Goal: Task Accomplishment & Management: Use online tool/utility

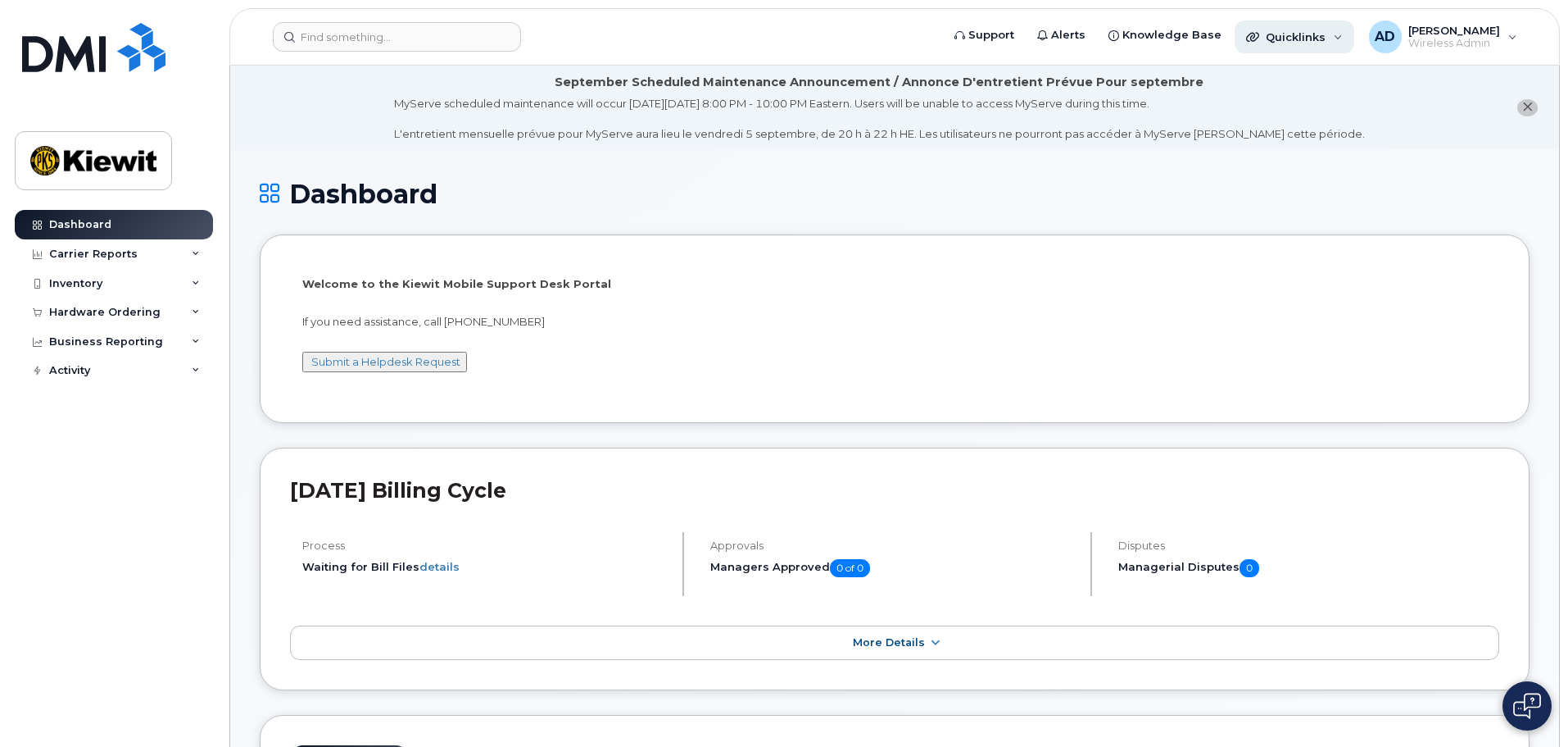
click at [1306, 35] on span "Quicklinks" at bounding box center [1296, 36] width 60 height 13
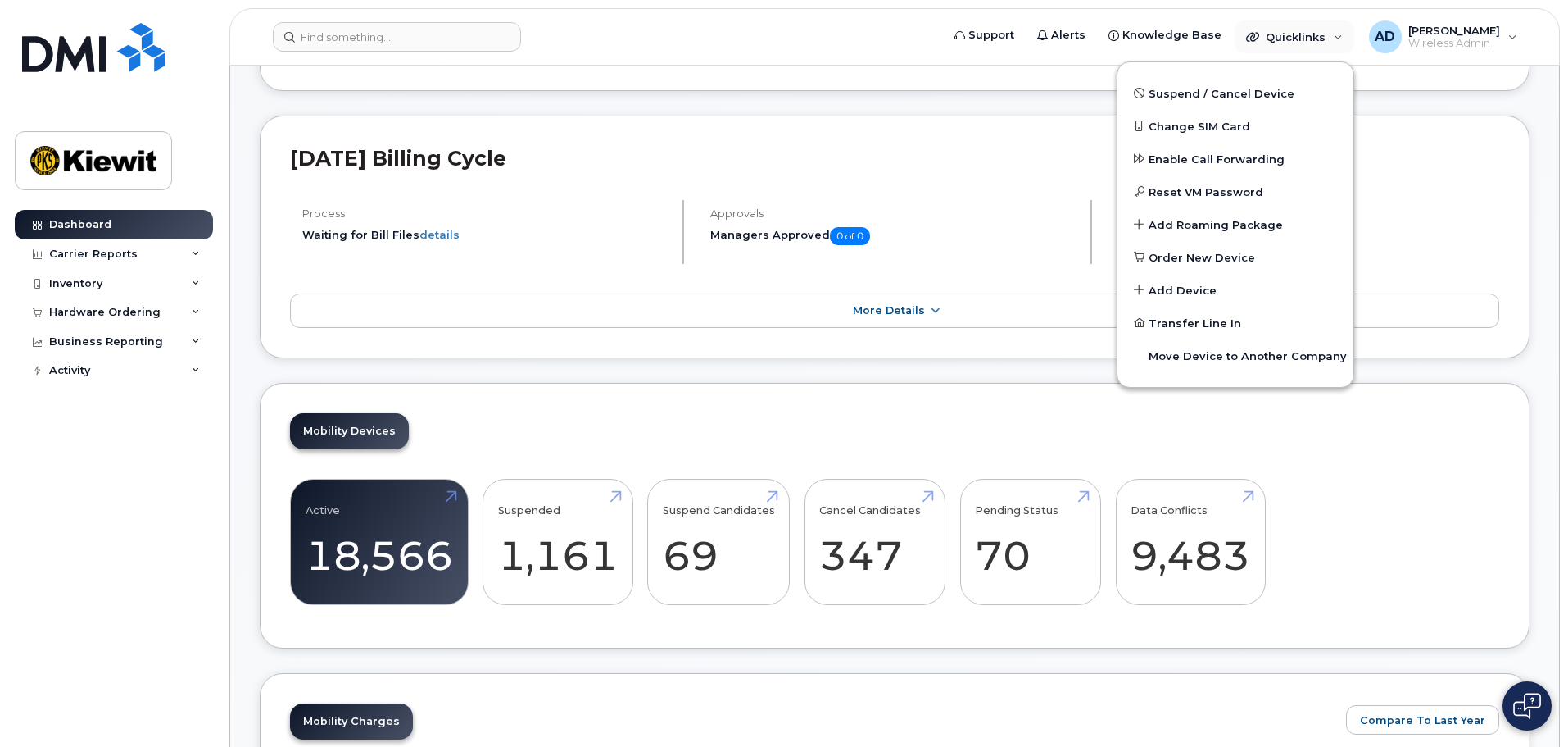
scroll to position [140, 0]
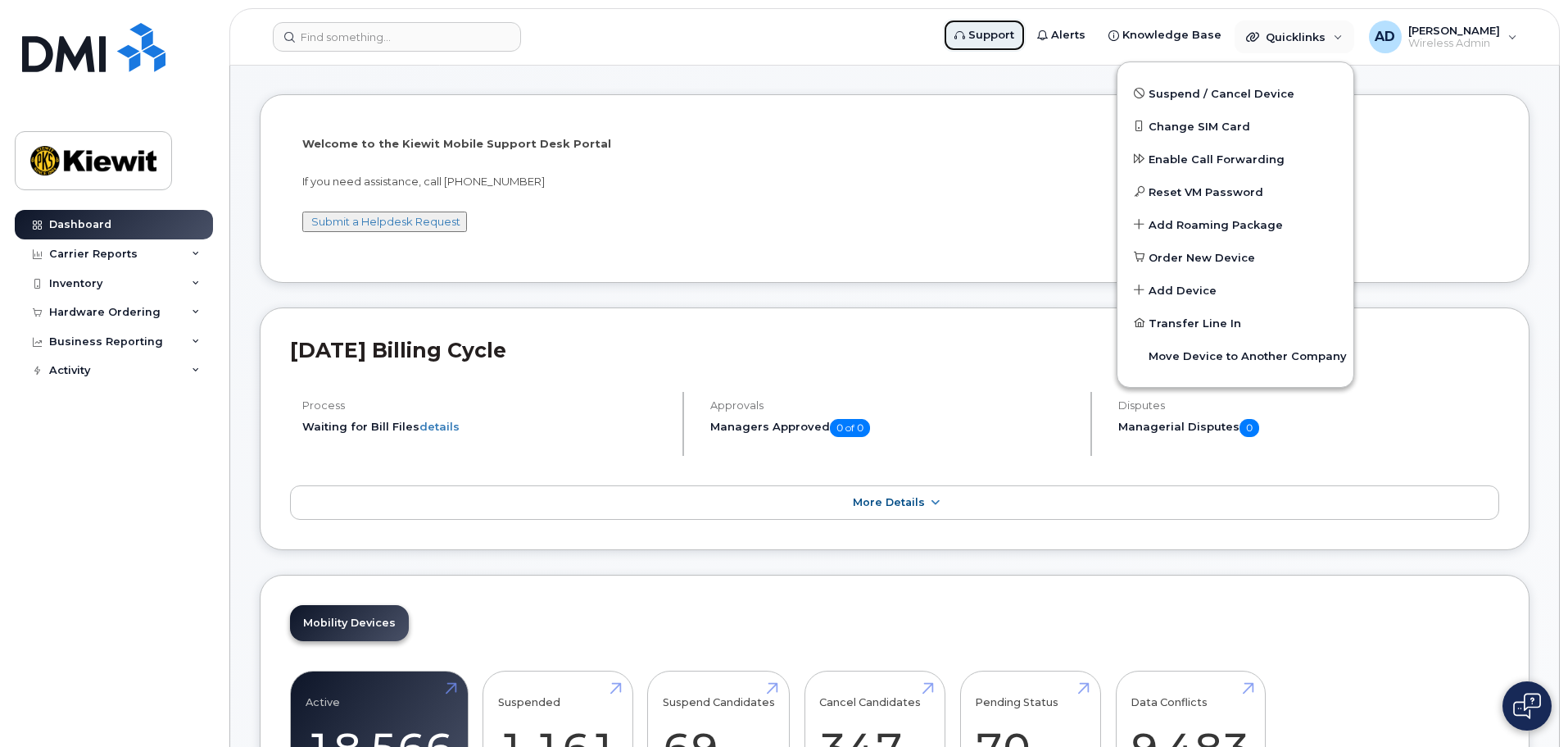
click at [1013, 37] on span "Support" at bounding box center [992, 34] width 46 height 17
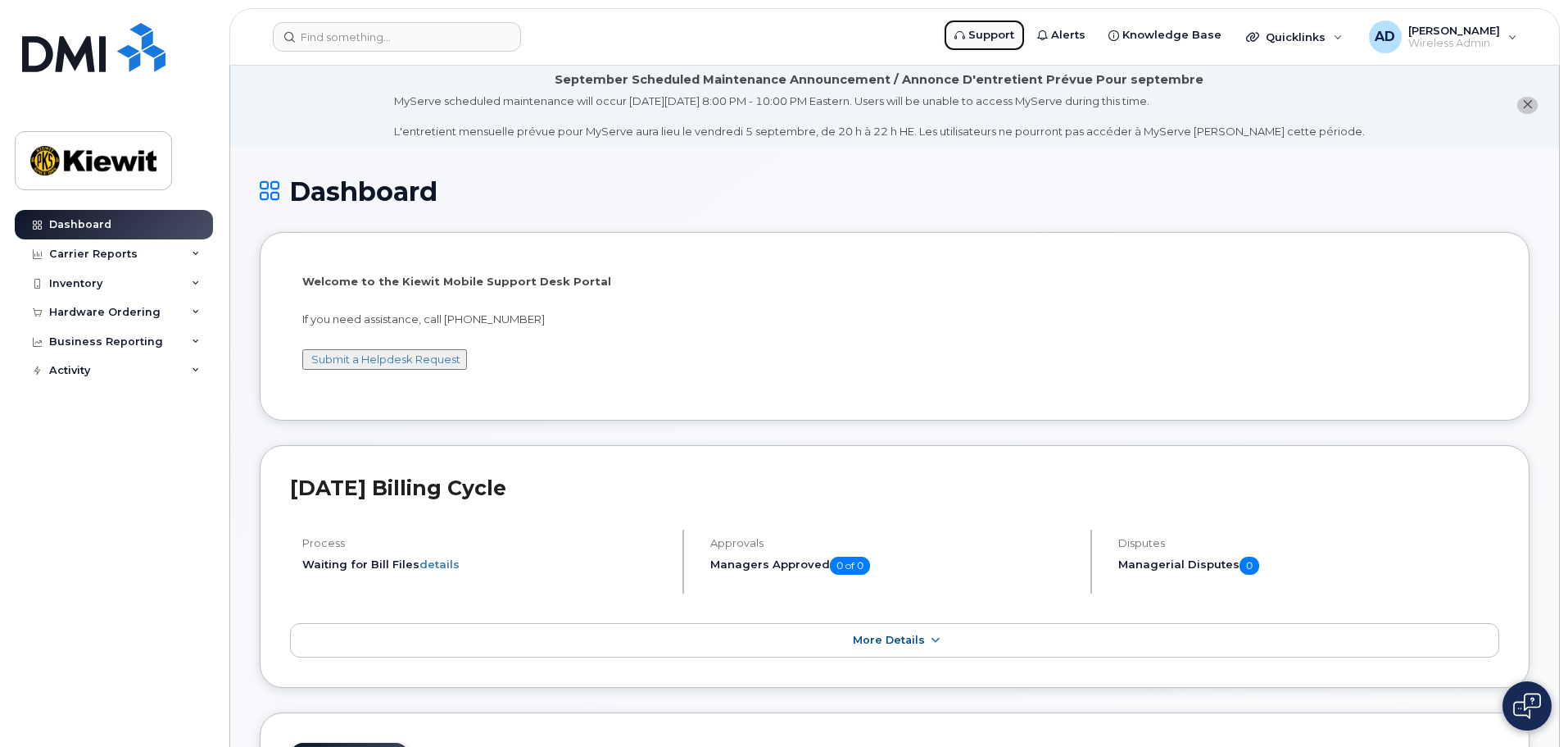
scroll to position [0, 0]
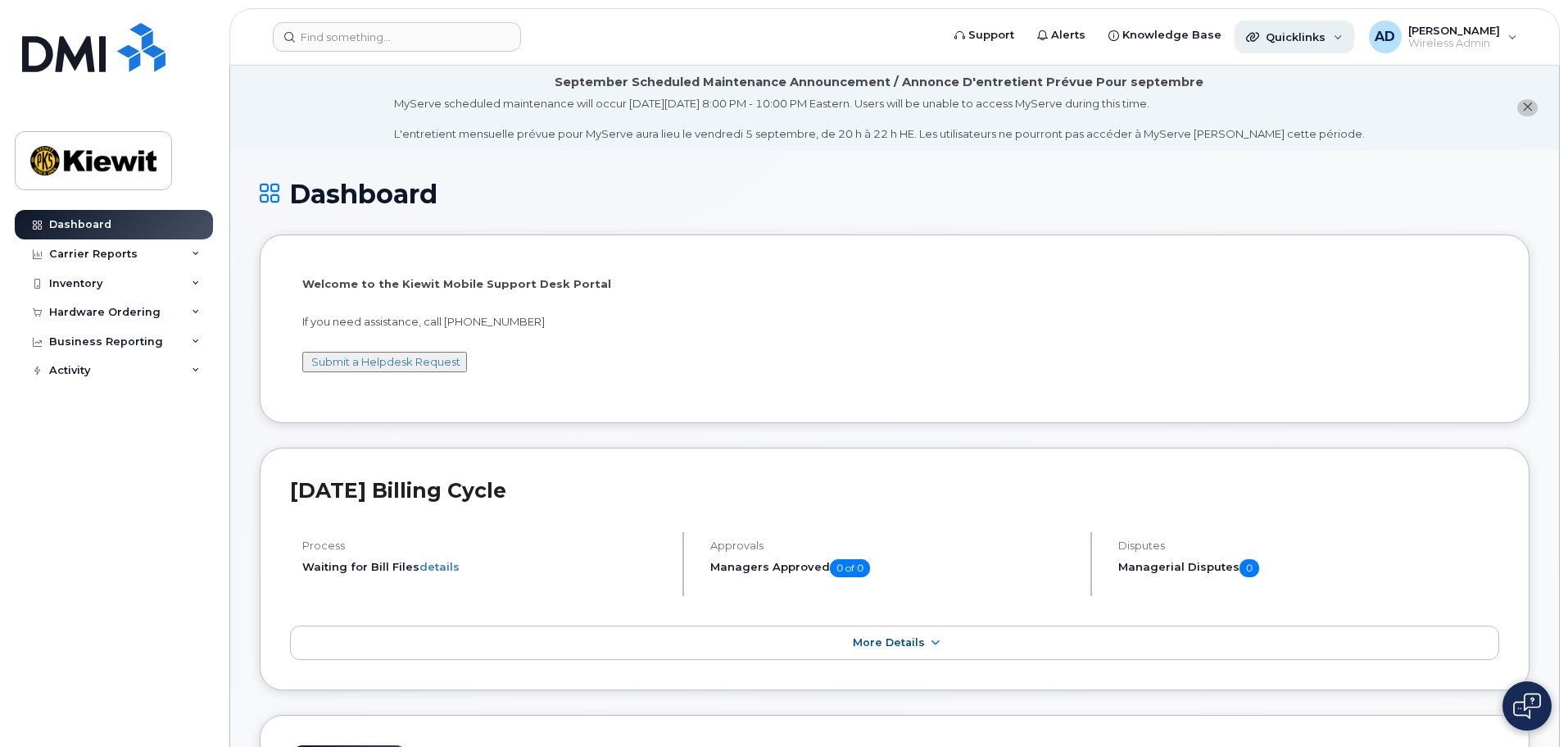
click at [1332, 36] on div "Quicklinks" at bounding box center [1295, 36] width 120 height 32
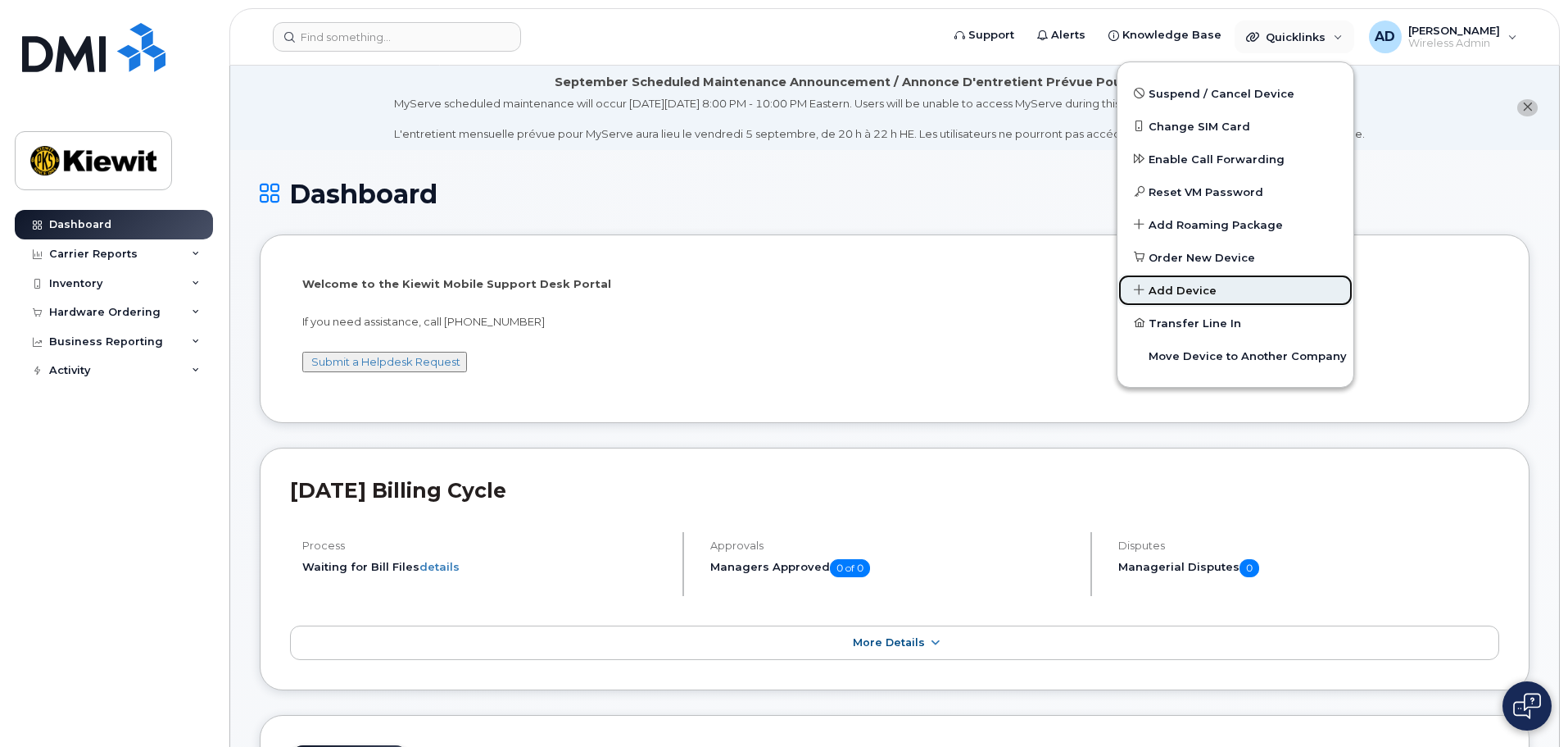
click at [1196, 289] on span "Add Device" at bounding box center [1182, 290] width 68 height 17
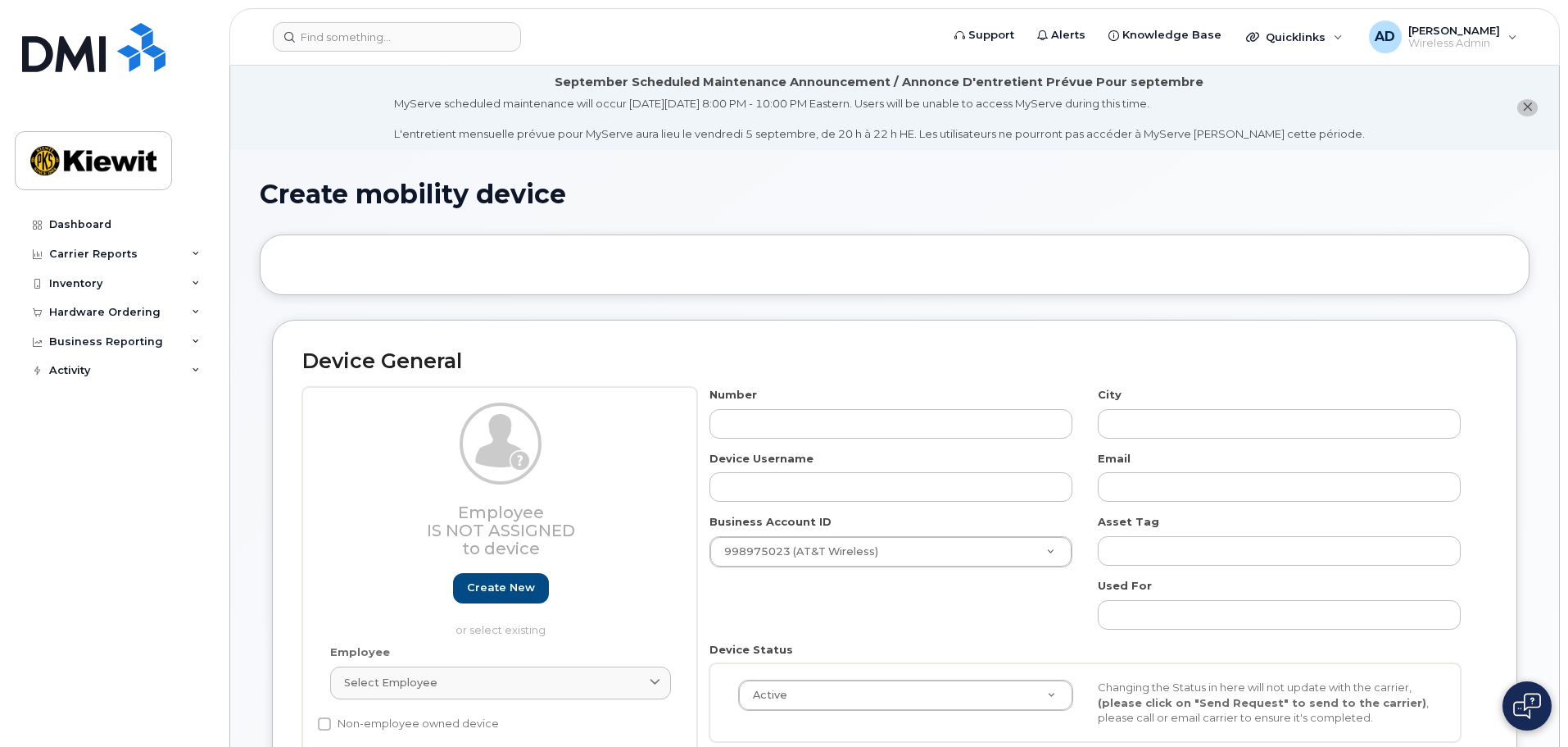
select select
click at [989, 27] on span "Support" at bounding box center [992, 34] width 46 height 17
click at [1468, 42] on span "Wireless Admin" at bounding box center [1454, 42] width 91 height 13
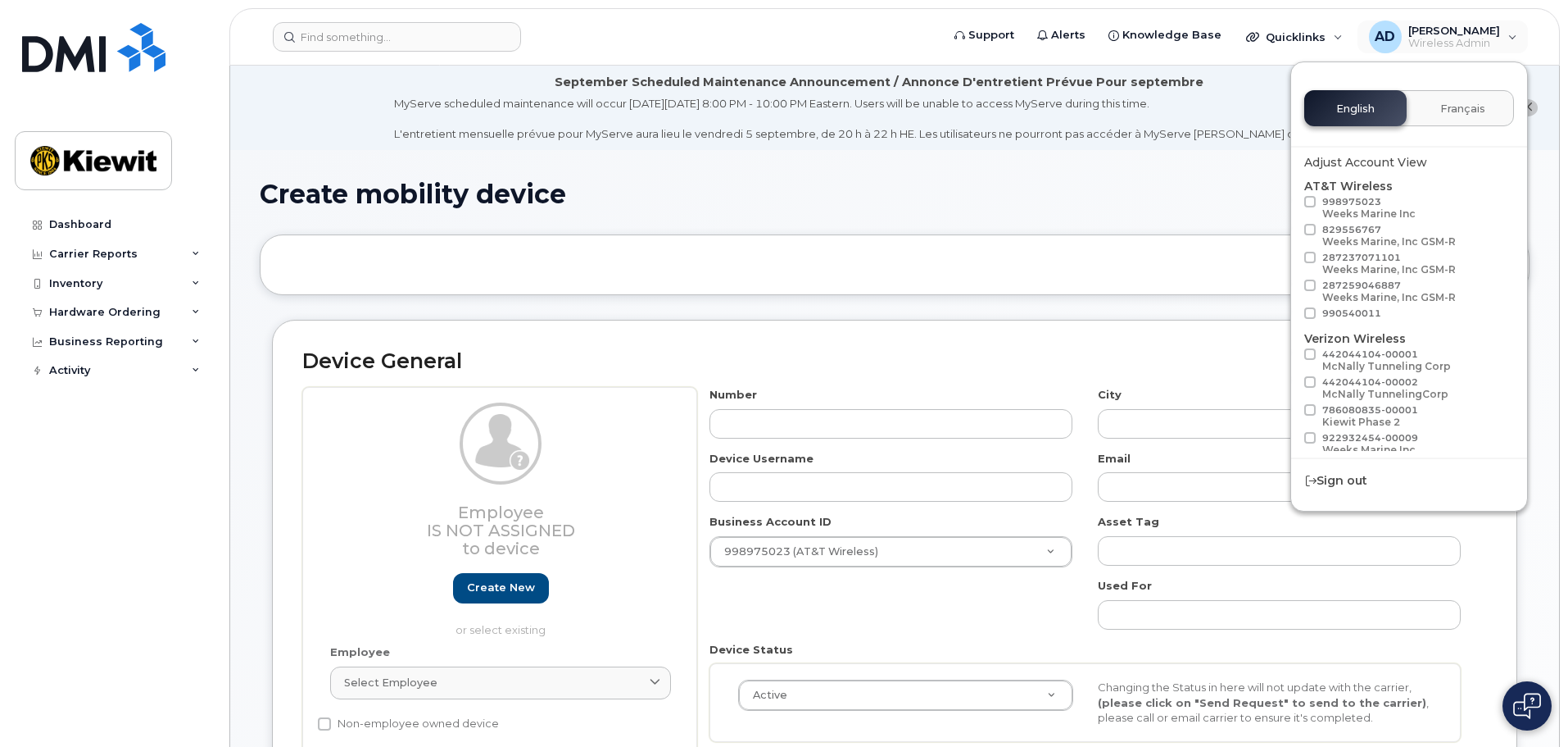
click at [1175, 144] on li "September Scheduled Maintenance Announcement / Annonce D'entretient Prévue Pour…" at bounding box center [894, 108] width 1329 height 85
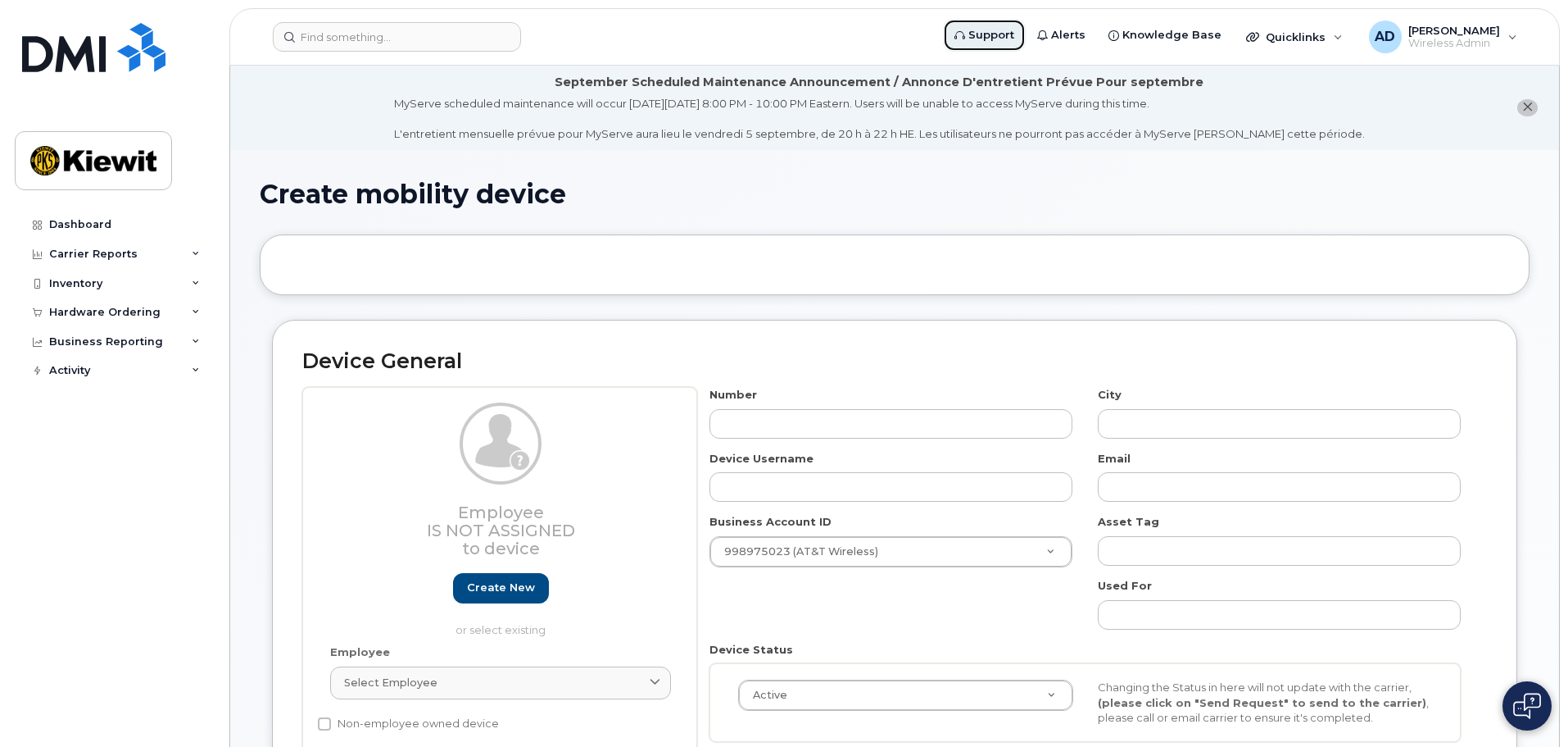
click at [996, 31] on span "Support" at bounding box center [992, 34] width 46 height 17
click at [90, 226] on div "Dashboard" at bounding box center [80, 224] width 62 height 13
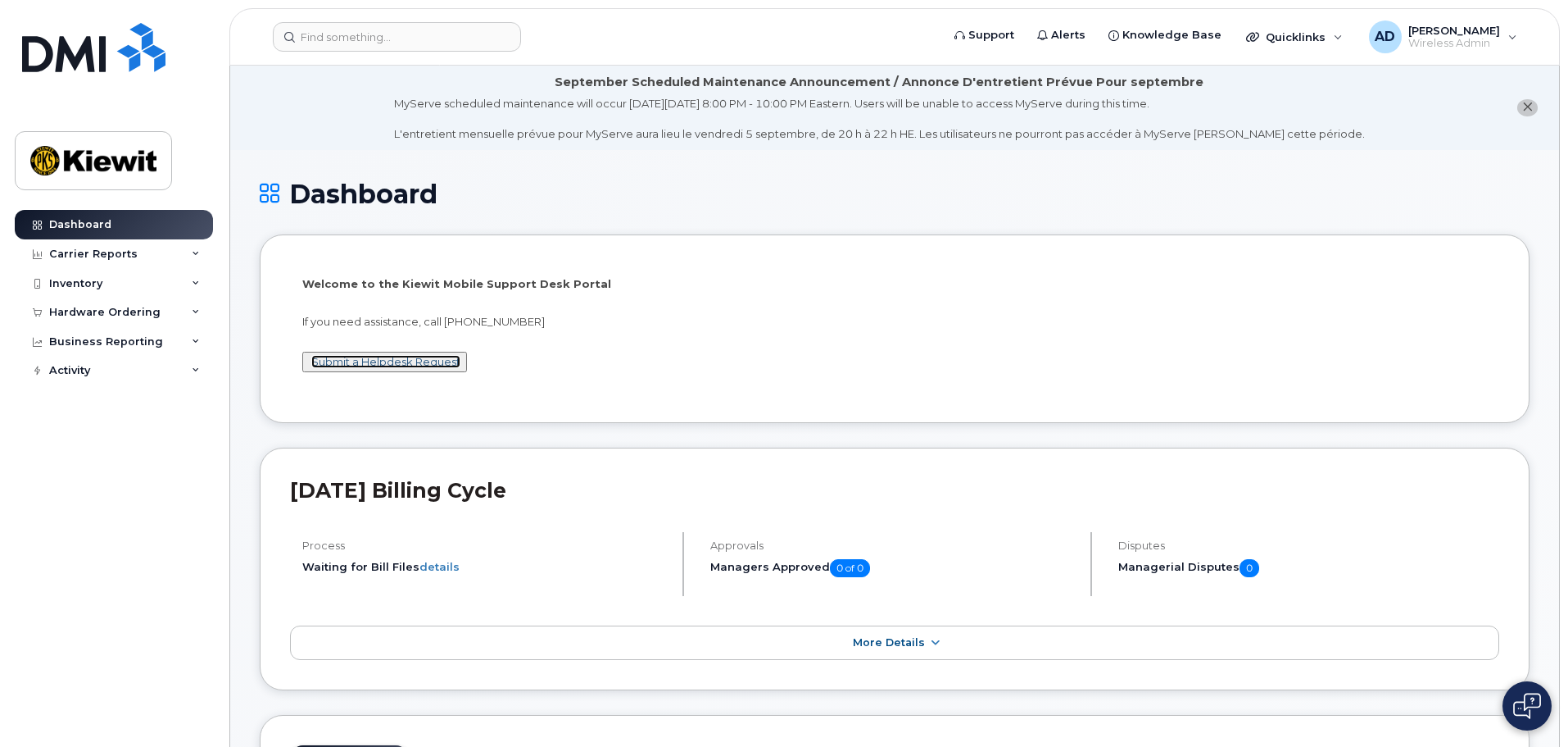
click at [439, 362] on link "Submit a Helpdesk Request" at bounding box center [387, 361] width 150 height 13
